Goal: Entertainment & Leisure: Consume media (video, audio)

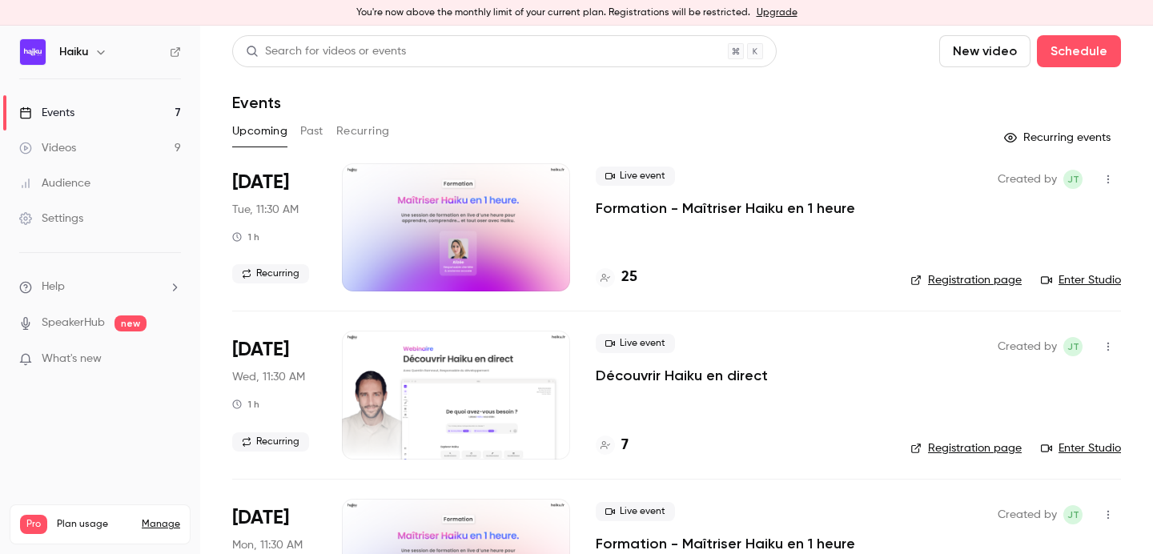
click at [314, 127] on button "Past" at bounding box center [311, 132] width 23 height 26
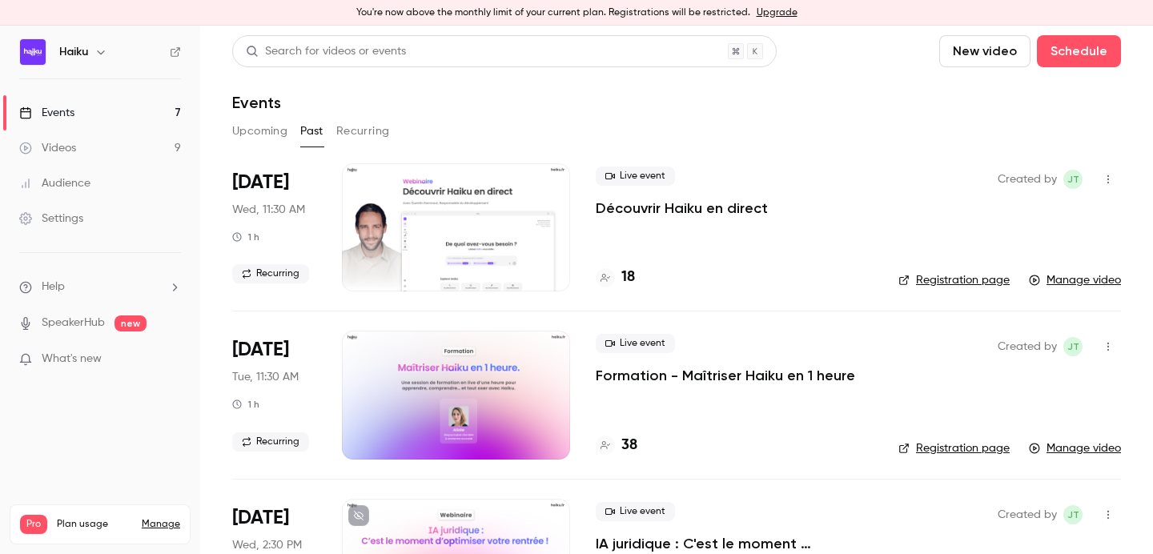
click at [460, 253] on div at bounding box center [456, 227] width 228 height 128
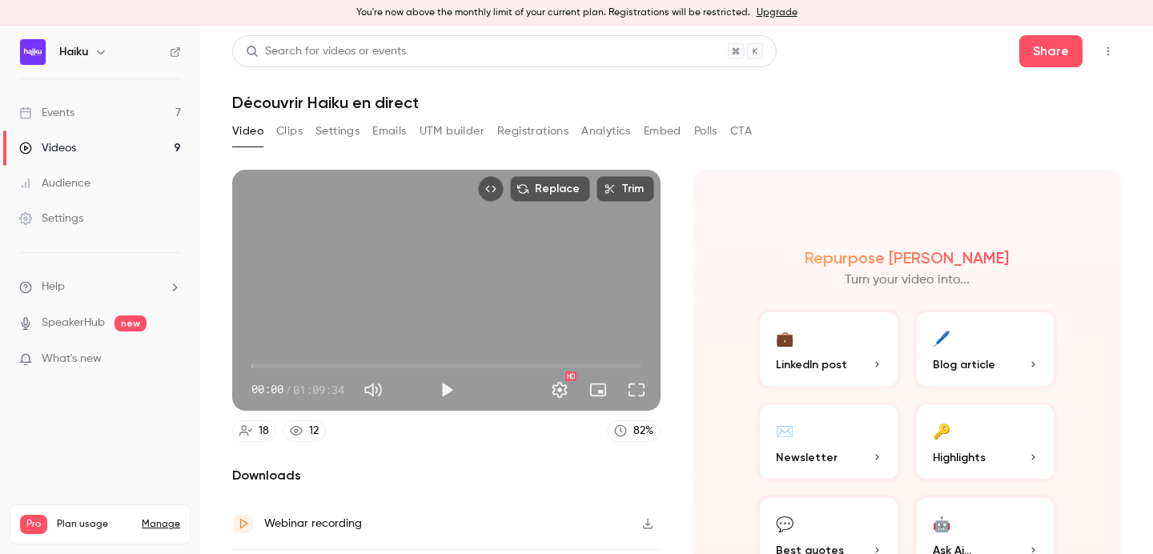
click at [616, 137] on button "Analytics" at bounding box center [606, 132] width 50 height 26
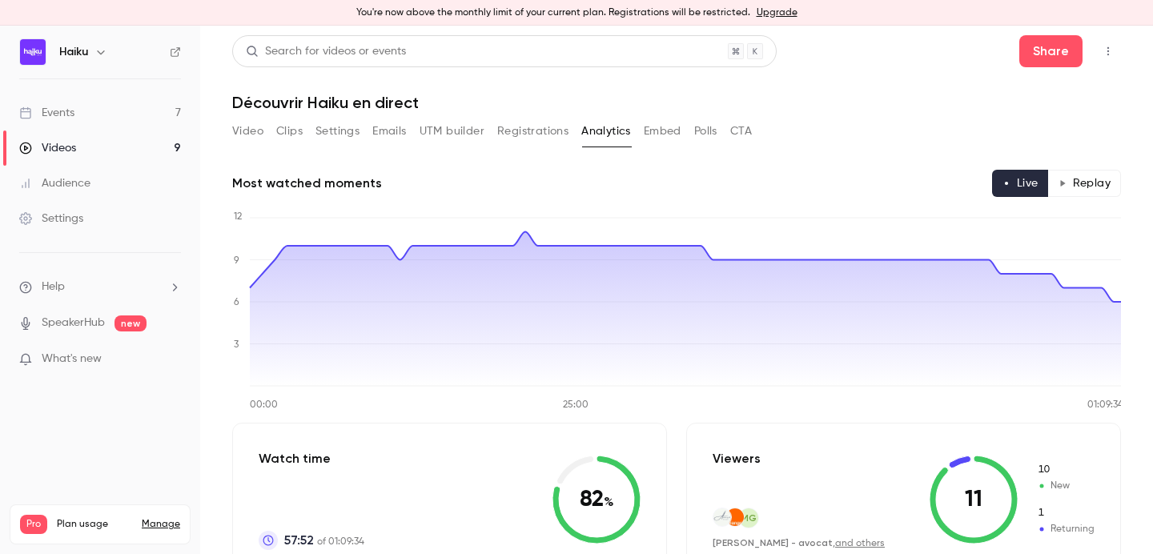
click at [376, 140] on button "Emails" at bounding box center [389, 132] width 34 height 26
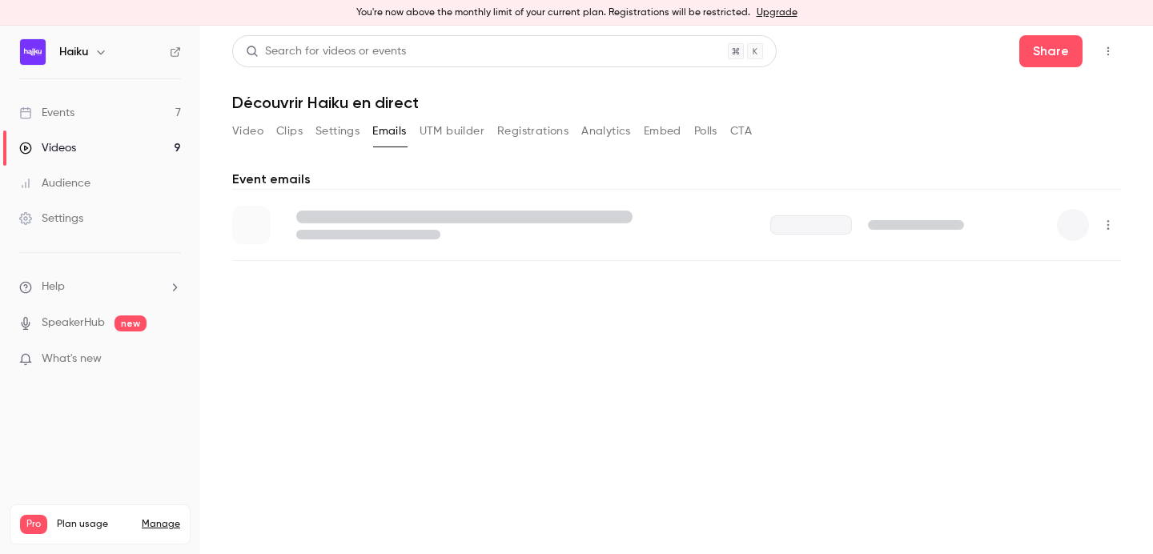
click at [436, 140] on button "UTM builder" at bounding box center [452, 132] width 65 height 26
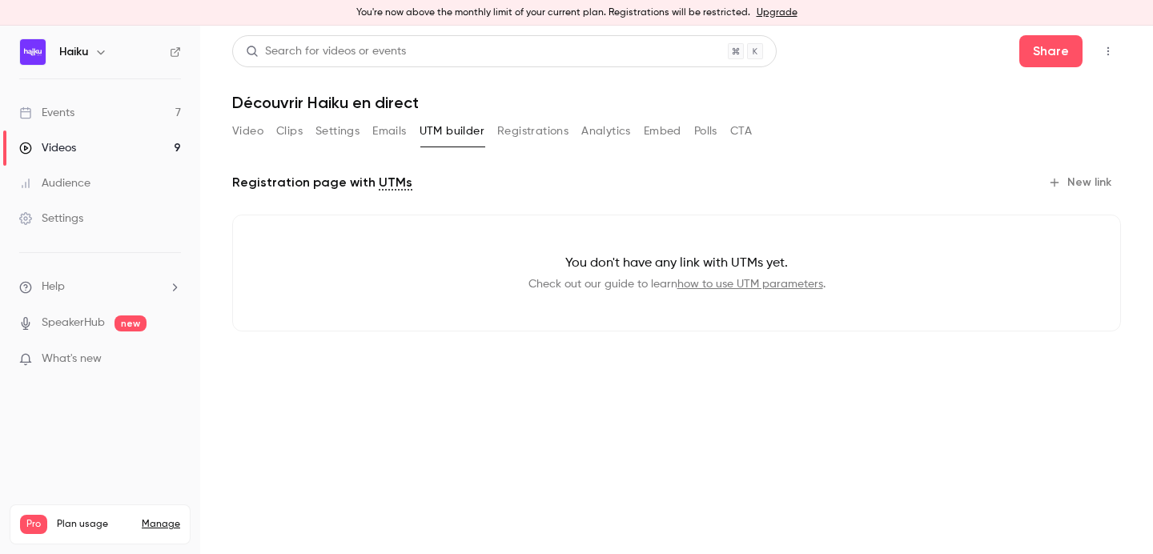
click at [384, 137] on button "Emails" at bounding box center [389, 132] width 34 height 26
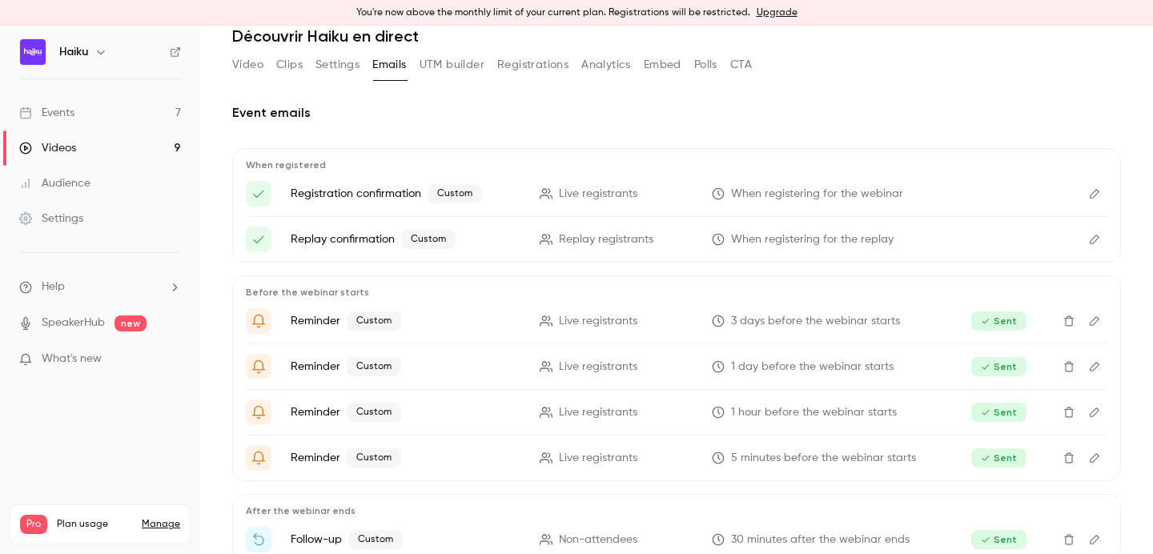
scroll to position [159, 0]
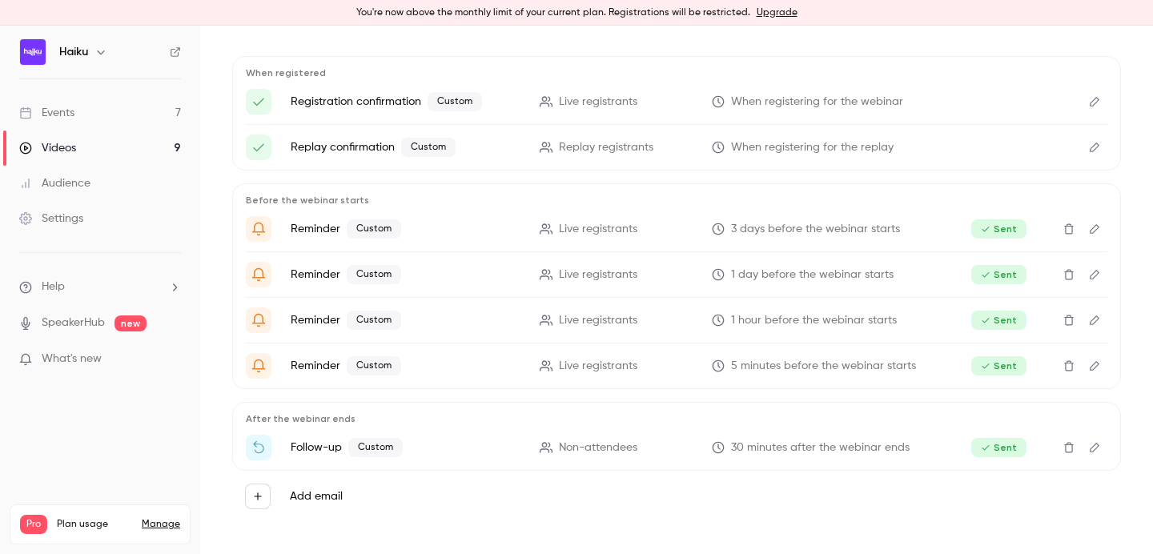
click at [1091, 454] on button "Edit" at bounding box center [1095, 448] width 26 height 26
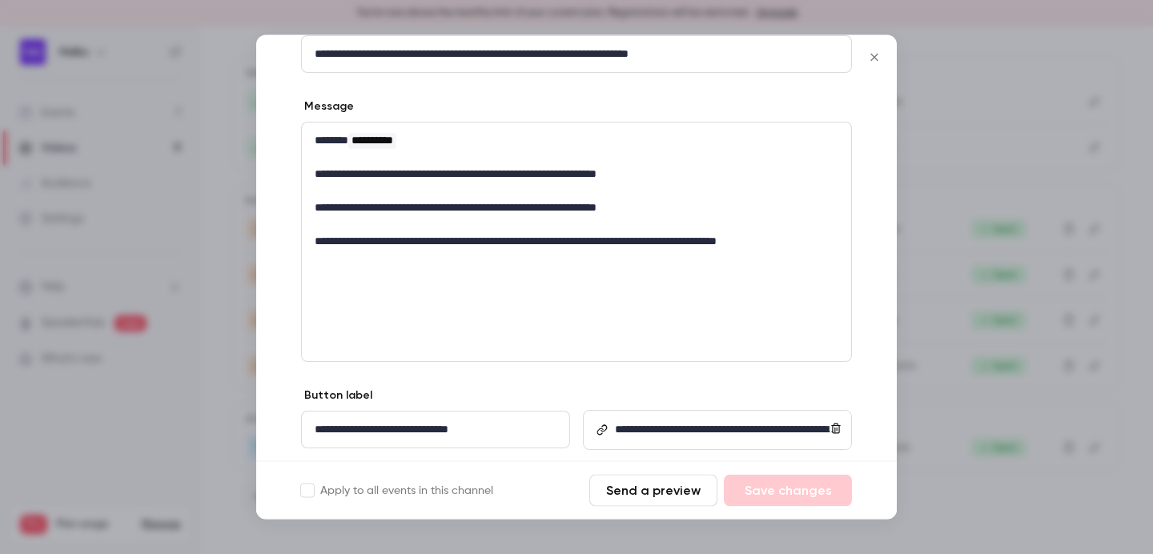
scroll to position [0, 0]
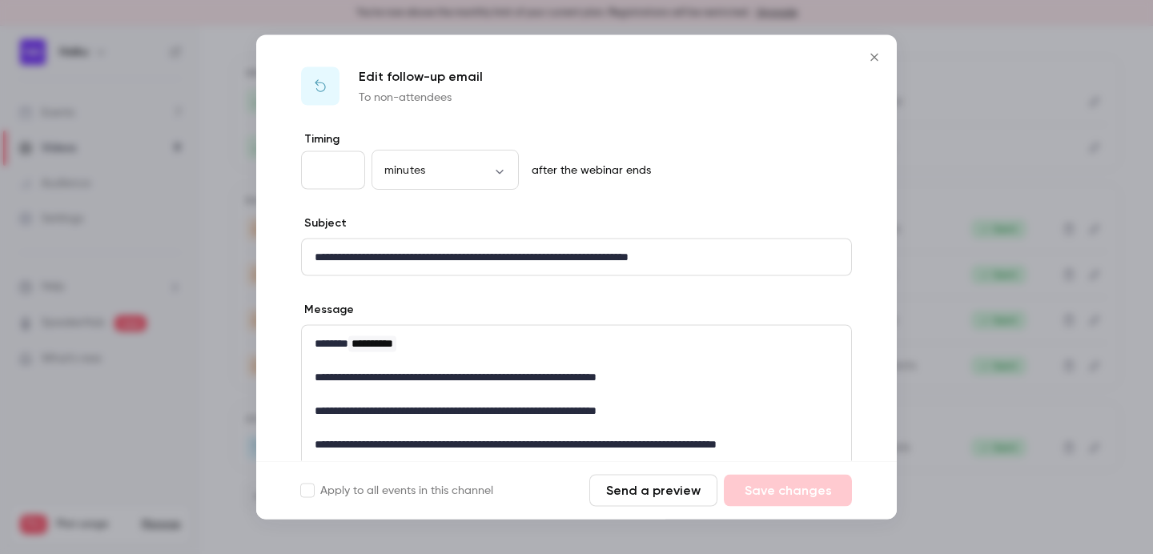
click at [875, 59] on icon "Close" at bounding box center [874, 57] width 19 height 13
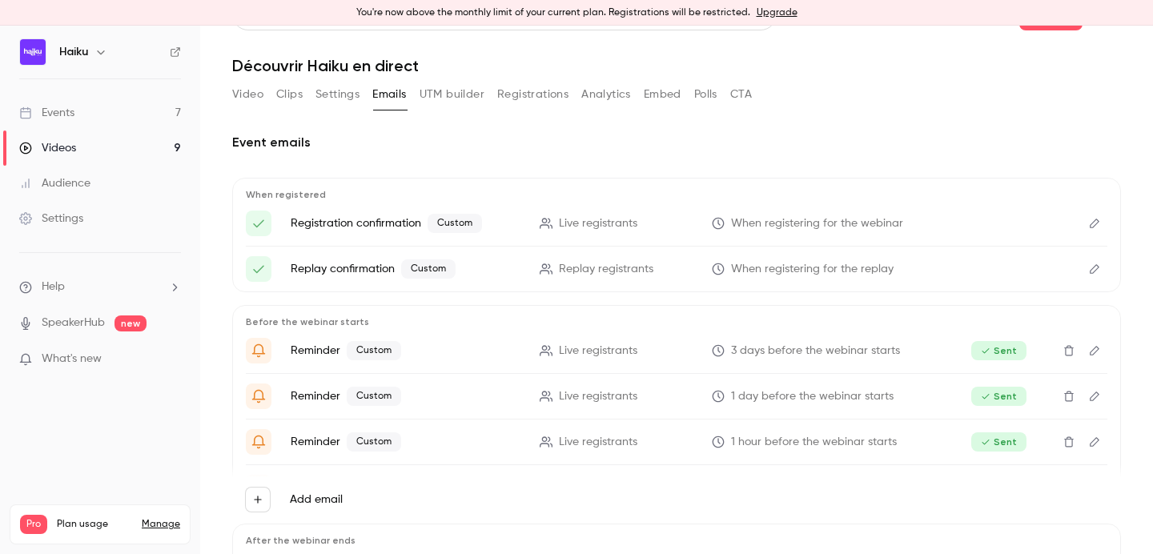
scroll to position [40, 0]
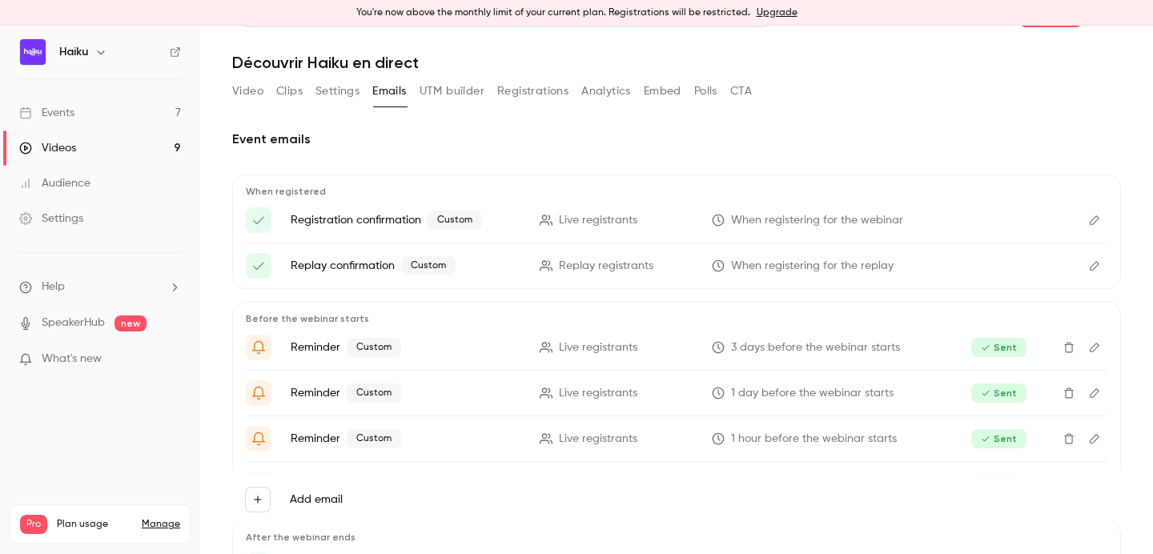
click at [54, 147] on div "Videos" at bounding box center [47, 148] width 57 height 16
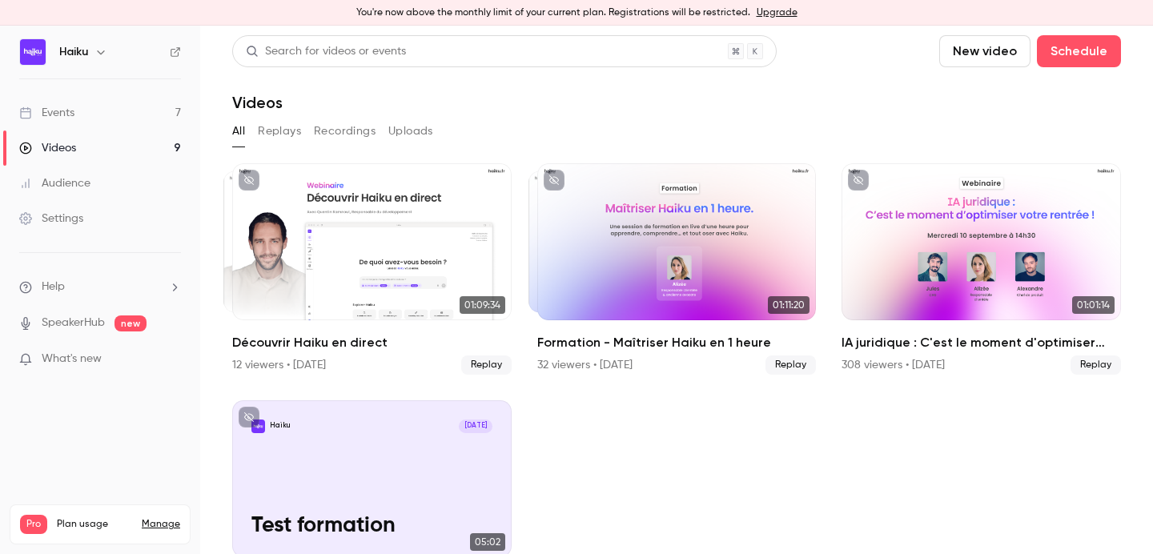
click at [133, 103] on link "Events 7" at bounding box center [100, 112] width 200 height 35
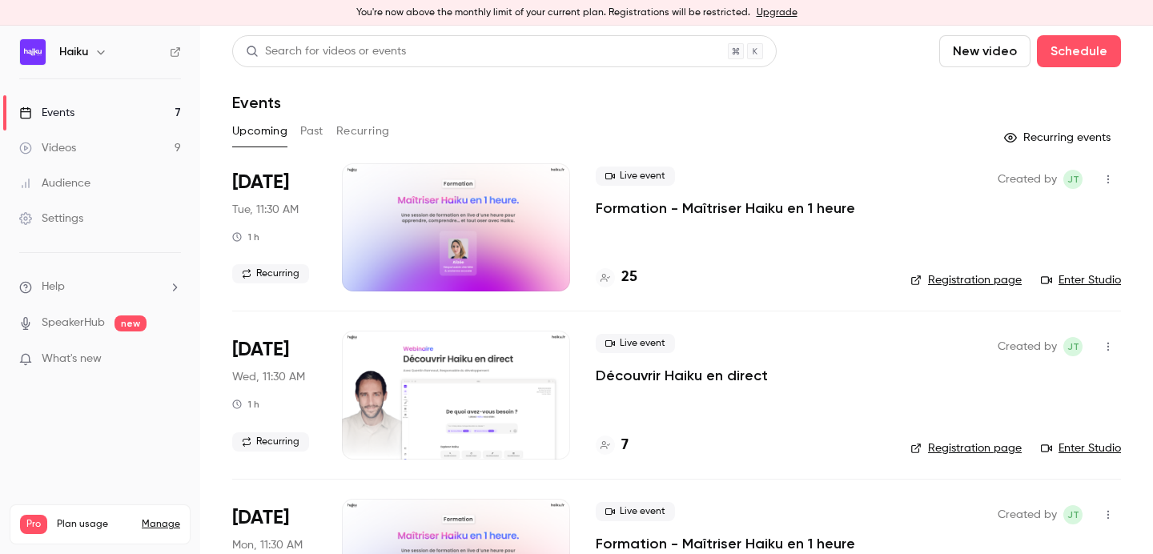
click at [310, 132] on button "Past" at bounding box center [311, 132] width 23 height 26
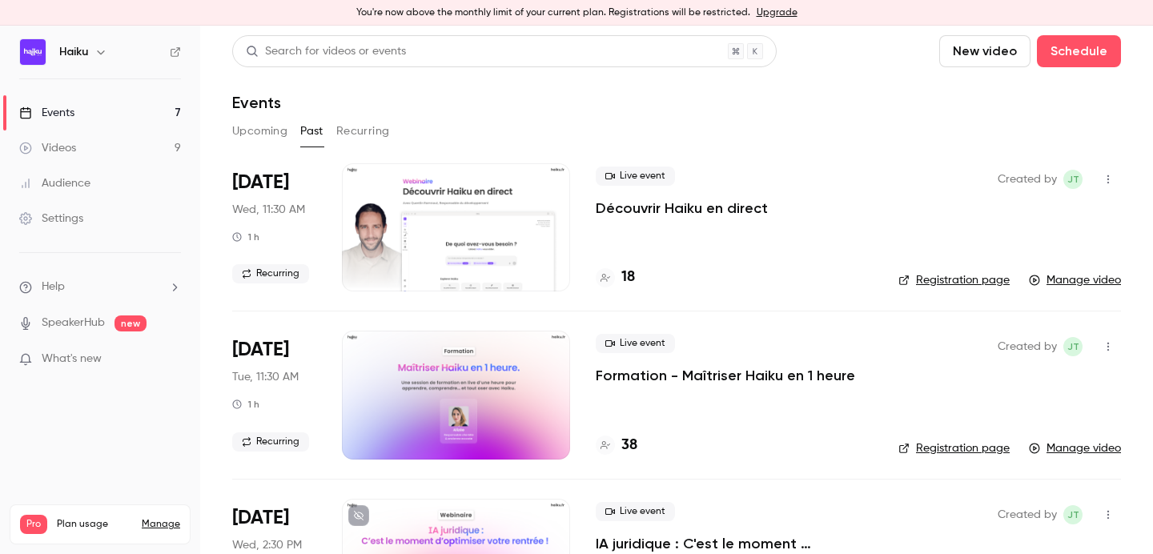
click at [281, 132] on button "Upcoming" at bounding box center [259, 132] width 55 height 26
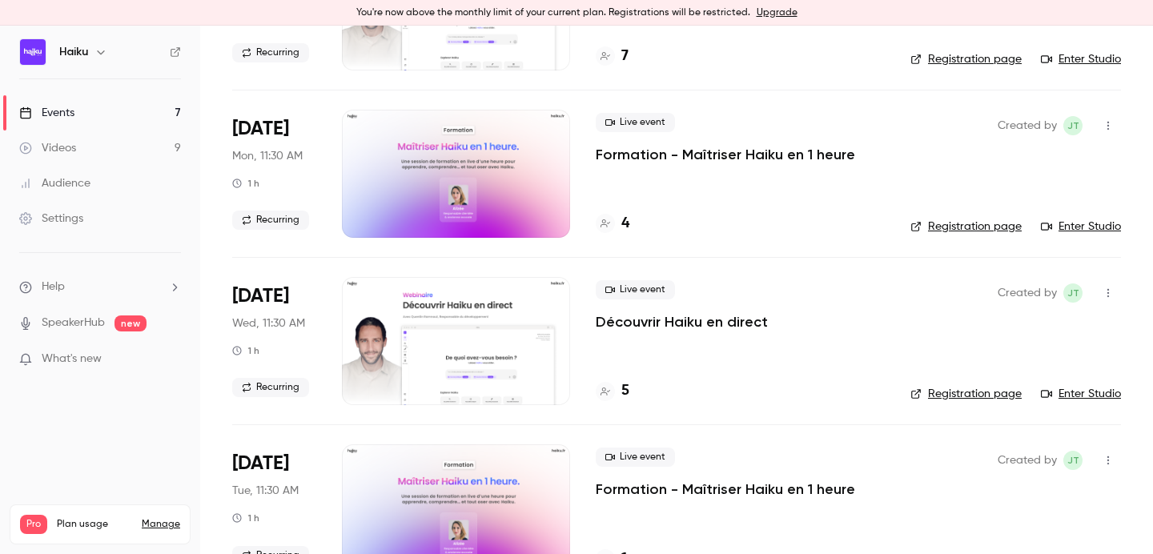
scroll to position [408, 0]
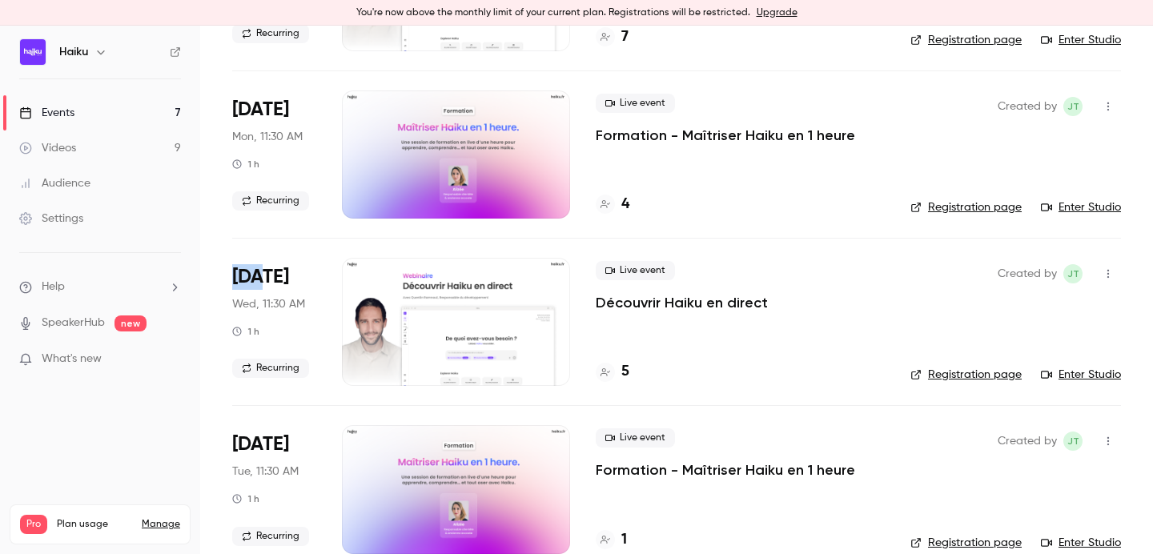
drag, startPoint x: 230, startPoint y: 273, endPoint x: 255, endPoint y: 275, distance: 25.7
click at [256, 275] on main "Search for videos or events New video Schedule Events Upcoming Past Recurring R…" at bounding box center [676, 290] width 953 height 529
click at [253, 275] on span "[DATE]" at bounding box center [260, 277] width 57 height 26
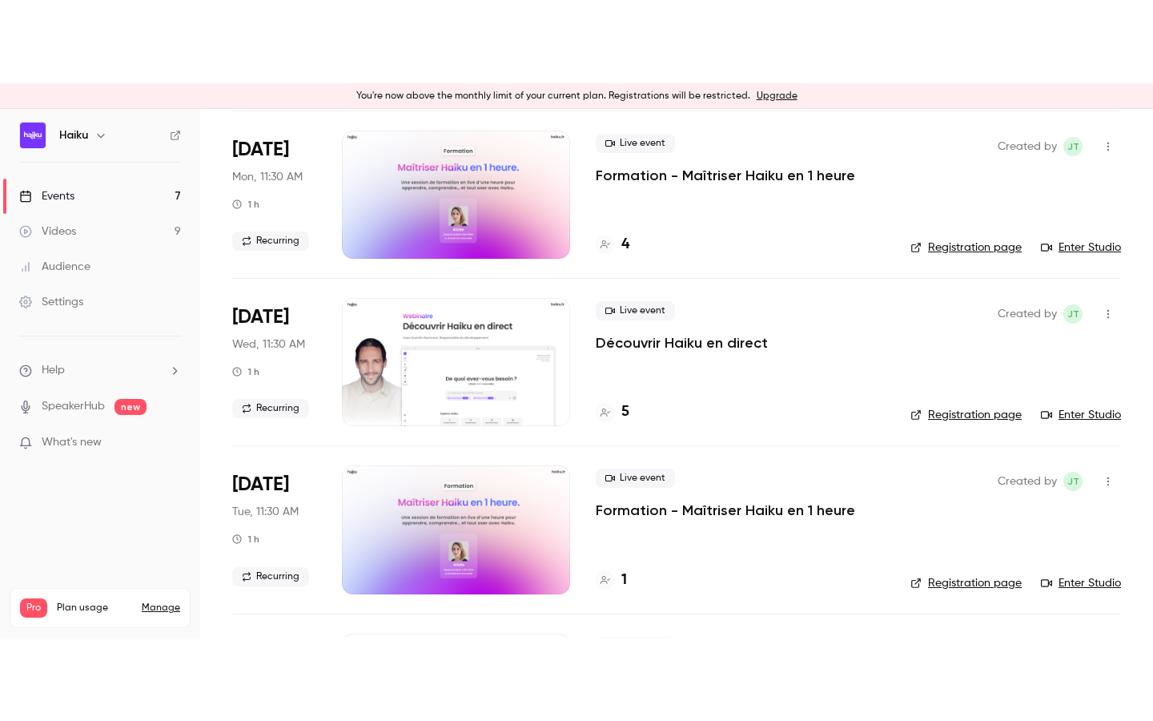
scroll to position [0, 0]
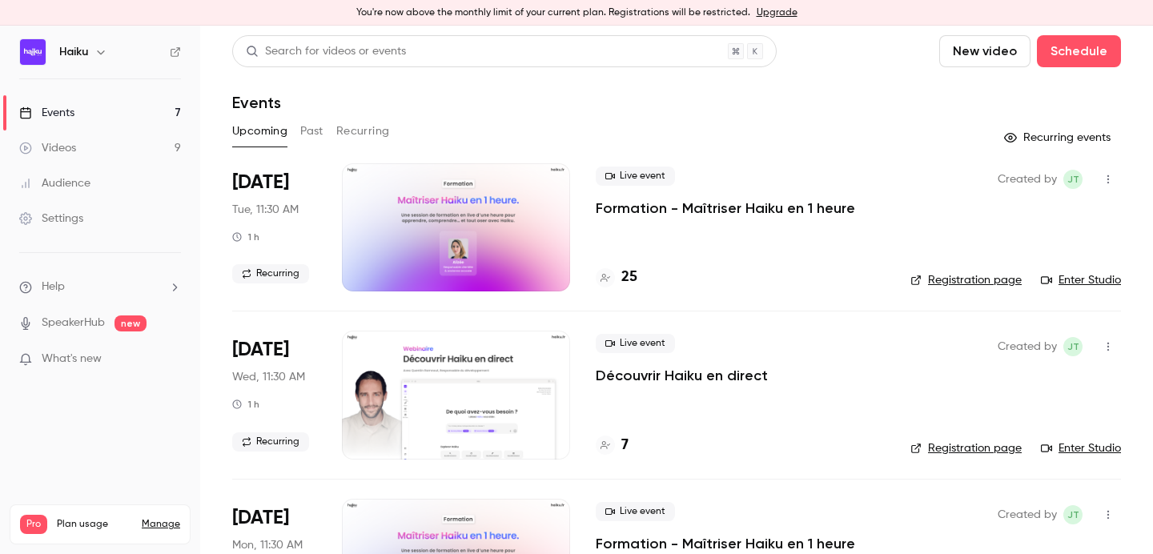
click at [298, 130] on div "Upcoming Past Recurring" at bounding box center [676, 132] width 889 height 26
click at [301, 130] on button "Past" at bounding box center [311, 132] width 23 height 26
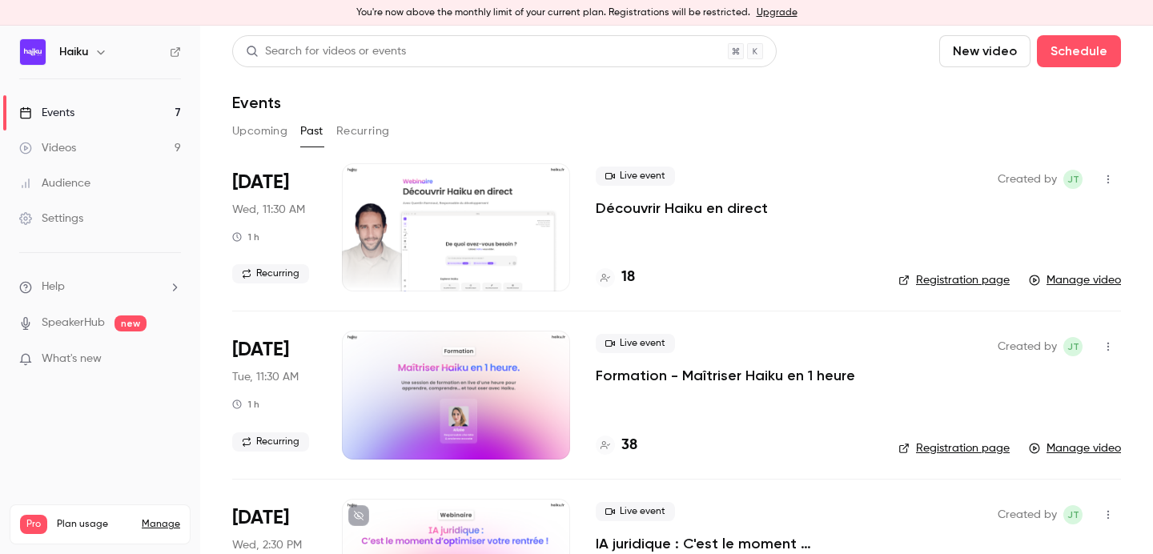
click at [497, 223] on div at bounding box center [456, 227] width 228 height 128
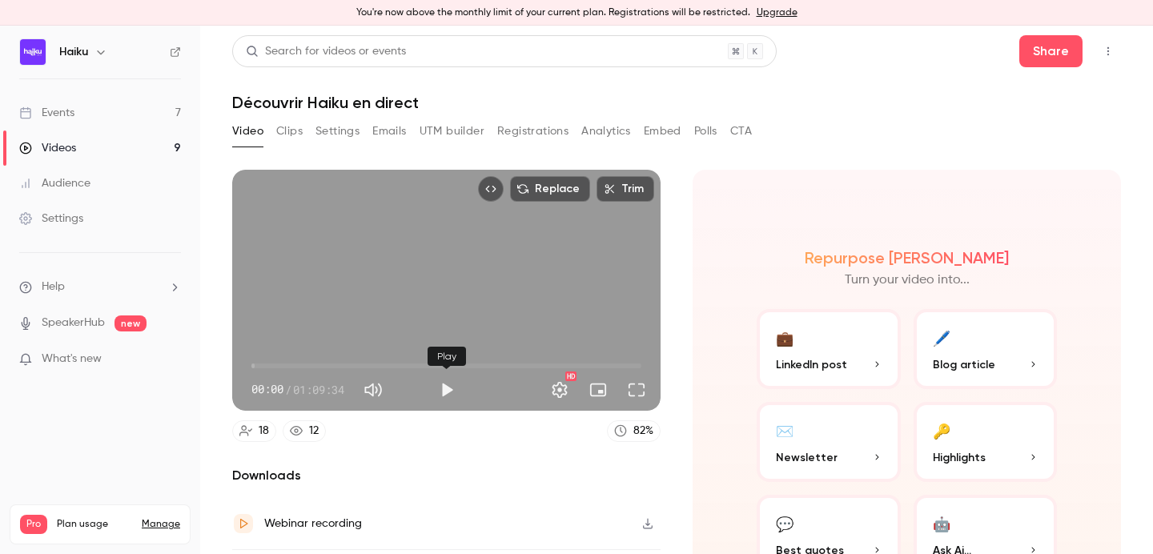
click at [438, 384] on button "Play" at bounding box center [447, 390] width 32 height 32
click at [640, 394] on button "Full screen" at bounding box center [637, 390] width 32 height 32
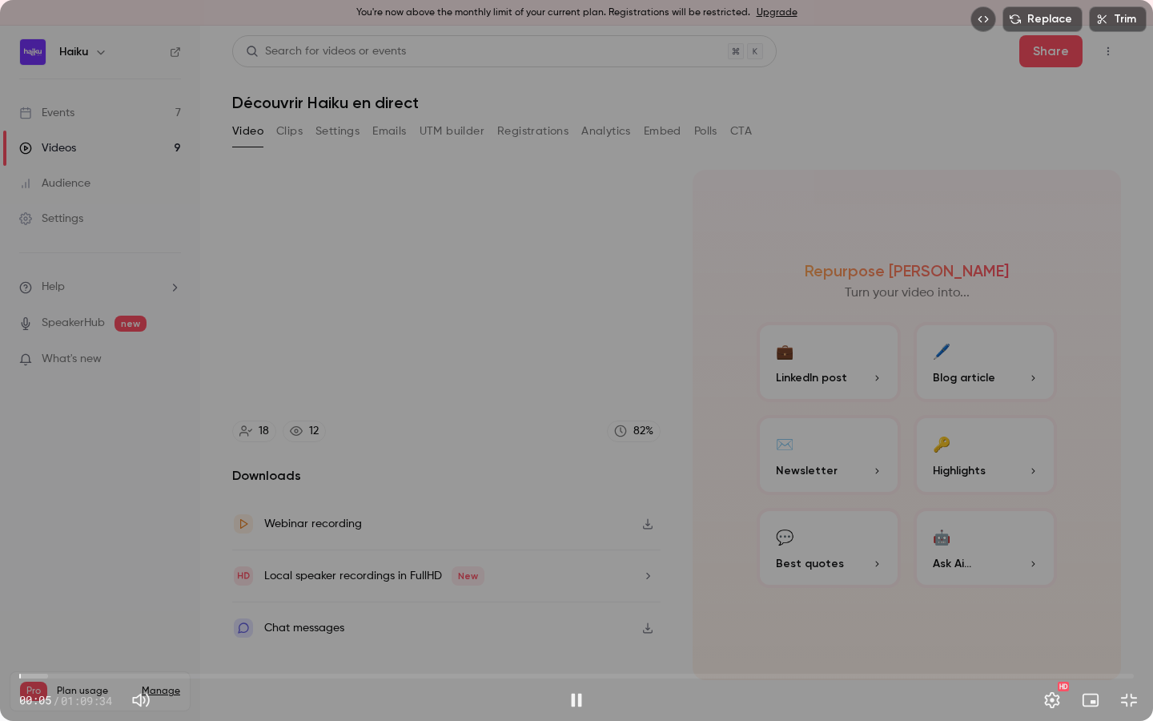
click at [31, 553] on span "00:05" at bounding box center [576, 676] width 1115 height 26
click at [26, 553] on span "00:24" at bounding box center [25, 676] width 5 height 5
click at [23, 553] on span "00:15" at bounding box center [23, 676] width 5 height 5
click at [54, 553] on span "02:08" at bounding box center [53, 676] width 5 height 5
click at [56, 553] on span "02:09" at bounding box center [53, 676] width 5 height 5
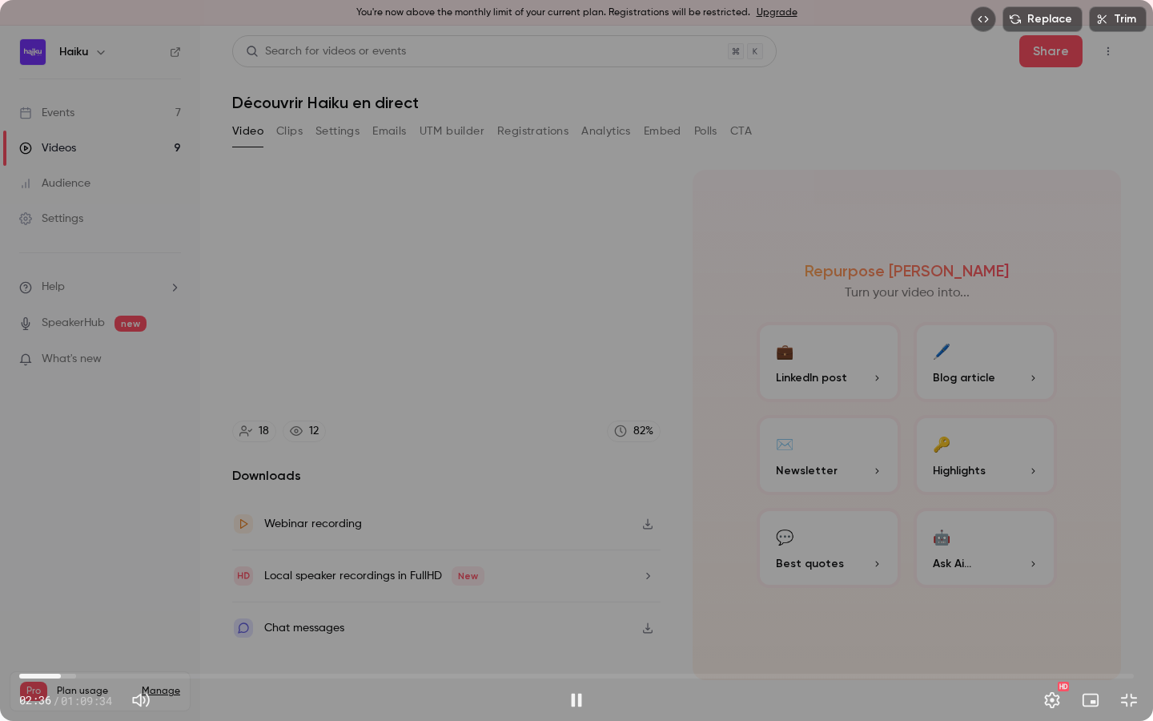
click at [69, 553] on span "02:36" at bounding box center [576, 676] width 1115 height 26
click at [78, 553] on span "03:41" at bounding box center [576, 676] width 1115 height 26
click at [73, 553] on span "03:20" at bounding box center [72, 676] width 5 height 5
click at [70, 553] on span "03:20" at bounding box center [72, 676] width 5 height 5
click at [577, 553] on button "Pause" at bounding box center [577, 700] width 32 height 32
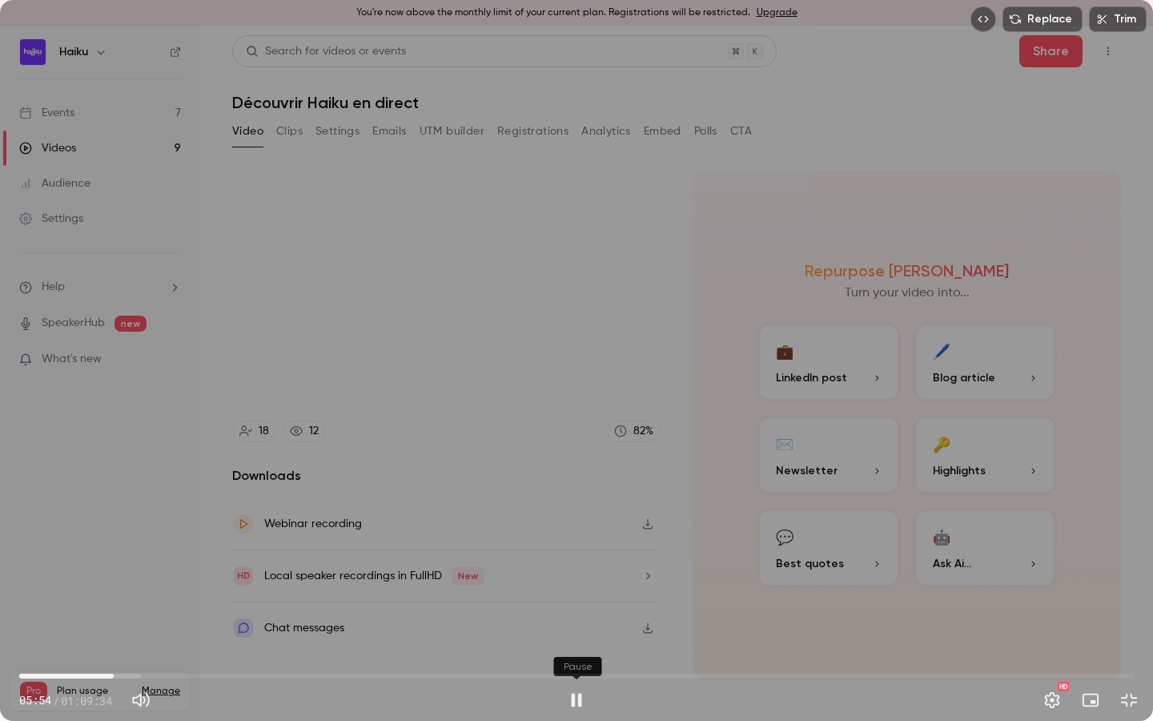
type input "***"
